Goal: Find specific page/section: Find specific page/section

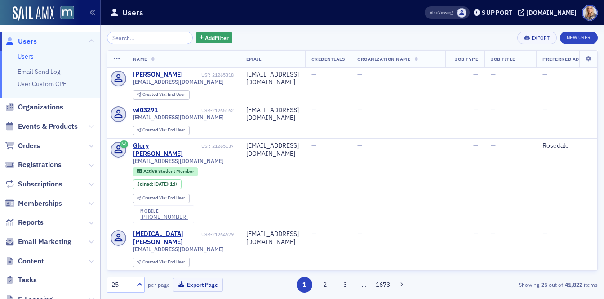
click at [92, 126] on icon at bounding box center [91, 126] width 5 height 5
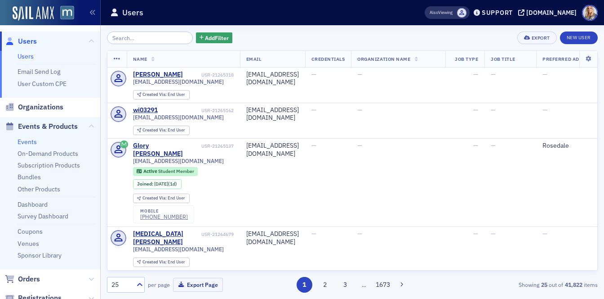
click at [32, 141] on link "Events" at bounding box center [27, 142] width 19 height 8
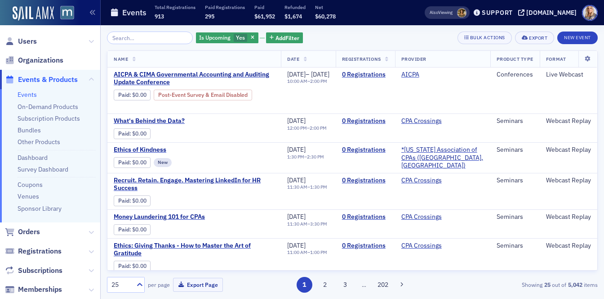
click at [124, 36] on input "search" at bounding box center [150, 37] width 86 height 13
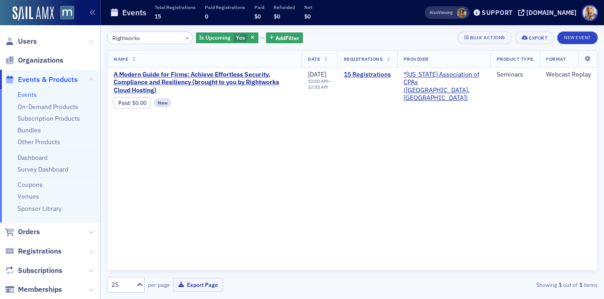
type input "Rightworks"
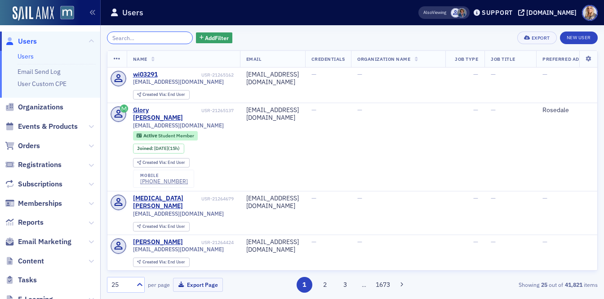
click at [149, 37] on input "search" at bounding box center [150, 37] width 86 height 13
paste input "Celeste Sollod"
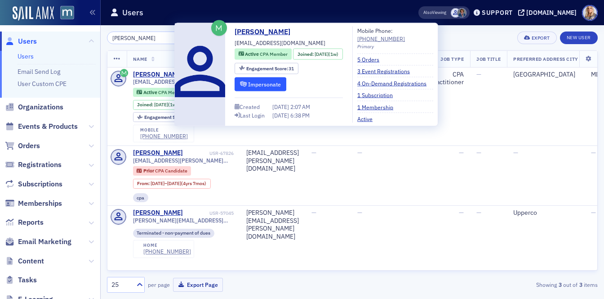
click at [253, 85] on button "Impersonate" at bounding box center [261, 84] width 52 height 14
drag, startPoint x: 292, startPoint y: 32, endPoint x: 236, endPoint y: 28, distance: 56.3
click at [236, 28] on div "Celeste Sollod celestesollod@yahoo.com Active CPA Member Joined : 7/31/2025 (1w…" at bounding box center [289, 75] width 108 height 96
copy link "Celeste Sollod"
click at [250, 86] on button "Impersonate" at bounding box center [261, 84] width 52 height 14
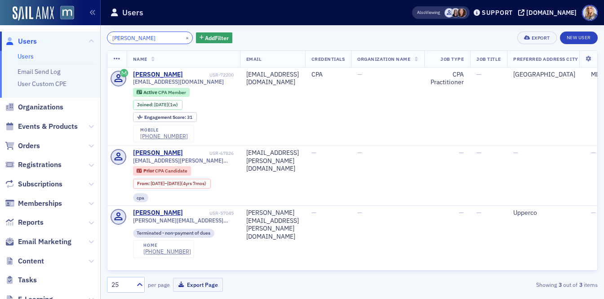
drag, startPoint x: 156, startPoint y: 40, endPoint x: 102, endPoint y: 38, distance: 54.0
click at [102, 38] on div "Celeste Sollod × Add Filter Export New User Name Email Credentials Organization…" at bounding box center [353, 161] width 504 height 273
paste input "[PERSON_NAME]"
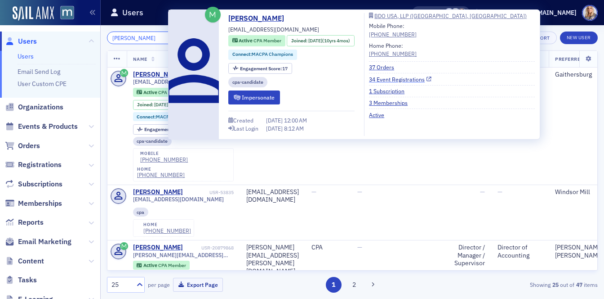
type input "[PERSON_NAME]"
click at [389, 78] on link "34 Event Registrations" at bounding box center [400, 79] width 62 height 8
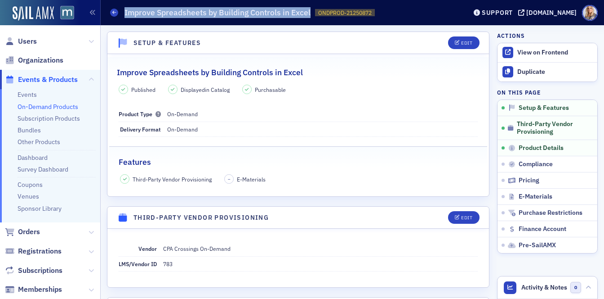
drag, startPoint x: 125, startPoint y: 12, endPoint x: 307, endPoint y: 16, distance: 183.0
click at [311, 13] on div "On-Demand Products Improve Spreadsheets by Building Controls in Excel ONDPROD-2…" at bounding box center [281, 12] width 343 height 17
copy h1 "Improve Spreadsheets by Building Controls in Excel"
